Goal: Transaction & Acquisition: Subscribe to service/newsletter

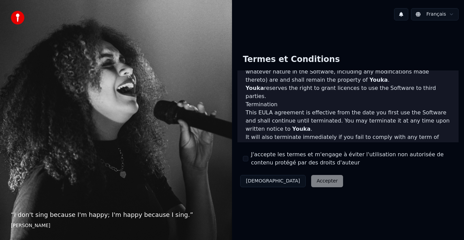
scroll to position [424, 0]
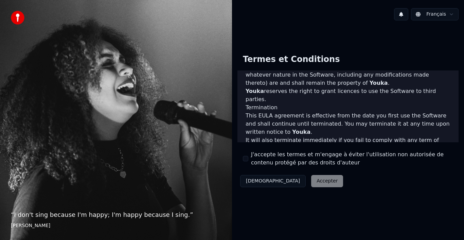
click at [243, 158] on button "J'accepte les termes et m'engage à éviter l'utilisation non autorisée de conten…" at bounding box center [245, 158] width 5 height 5
click at [311, 185] on button "Accepter" at bounding box center [327, 181] width 32 height 12
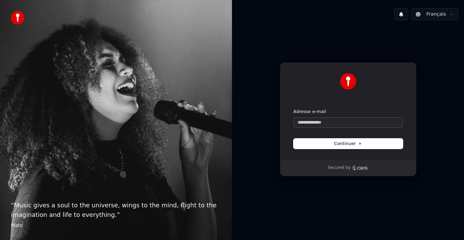
click at [317, 126] on input "Adresse e-mail" at bounding box center [348, 122] width 109 height 10
click at [353, 143] on span "Continuer" at bounding box center [348, 143] width 28 height 6
type input "**********"
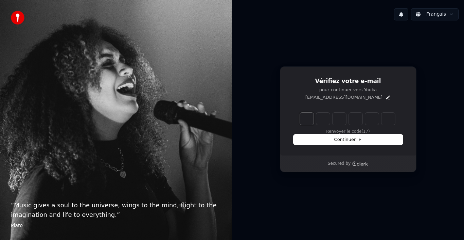
click at [306, 118] on input "Enter verification code. Digit 1" at bounding box center [307, 118] width 14 height 12
paste input "*"
type input "*"
type input "******"
type input "*"
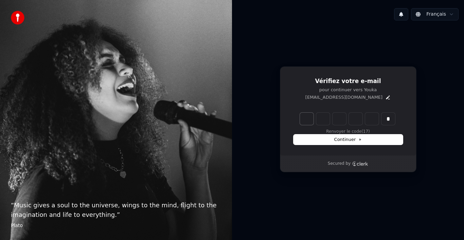
type input "*"
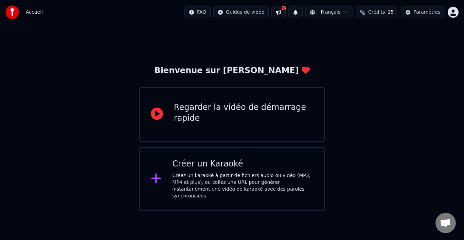
click at [229, 127] on div "Regarder la vidéo de démarrage rapide" at bounding box center [231, 114] width 185 height 54
